Goal: Task Accomplishment & Management: Use online tool/utility

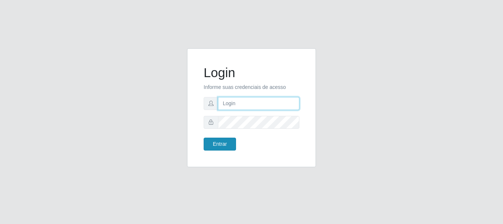
type input "[PERSON_NAME]"
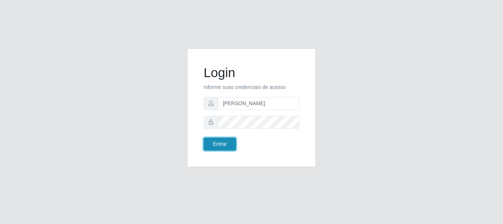
click at [218, 143] on button "Entrar" at bounding box center [220, 143] width 32 height 13
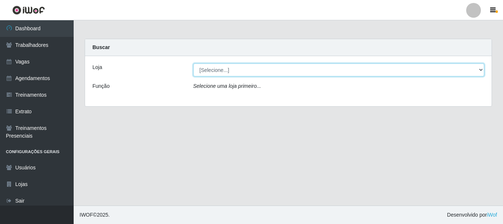
click at [235, 70] on select "[Selecione...] O Cestão - [GEOGRAPHIC_DATA]" at bounding box center [338, 69] width 291 height 13
select select "238"
click at [193, 63] on select "[Selecione...] O Cestão - [GEOGRAPHIC_DATA]" at bounding box center [338, 69] width 291 height 13
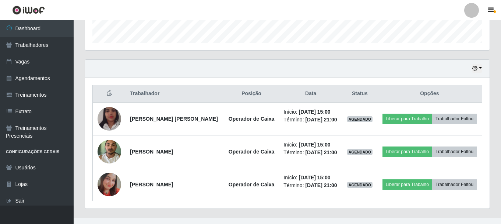
scroll to position [221, 0]
